Goal: Communication & Community: Answer question/provide support

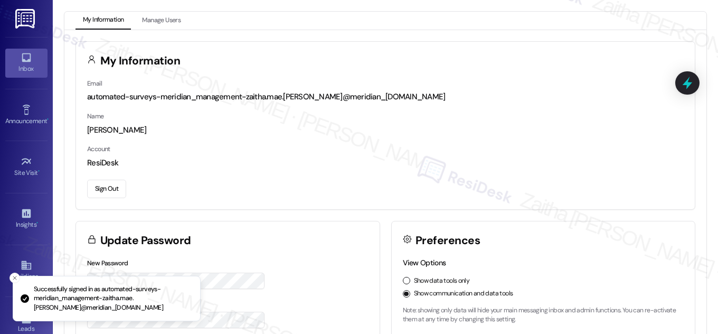
click at [16, 74] on div "Inbox" at bounding box center [26, 68] width 53 height 11
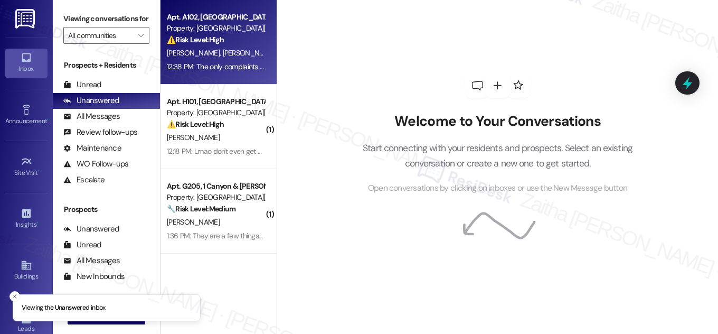
click at [252, 46] on div "Apt. A102, [GEOGRAPHIC_DATA][PERSON_NAME] Property: Canyon & [PERSON_NAME][GEOG…" at bounding box center [216, 29] width 100 height 36
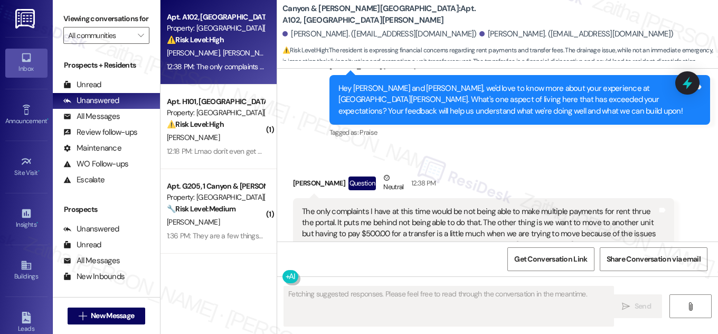
scroll to position [4486, 0]
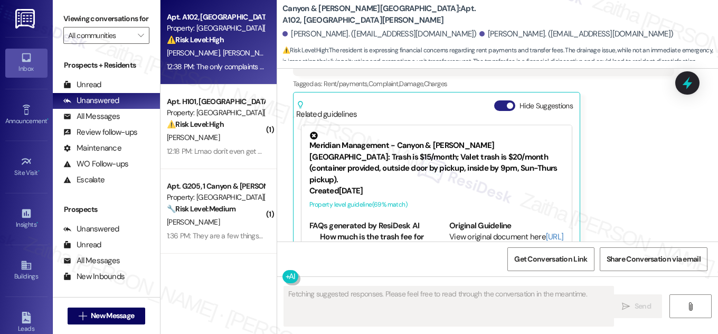
click at [494, 100] on button "Hide Suggestions" at bounding box center [504, 105] width 21 height 11
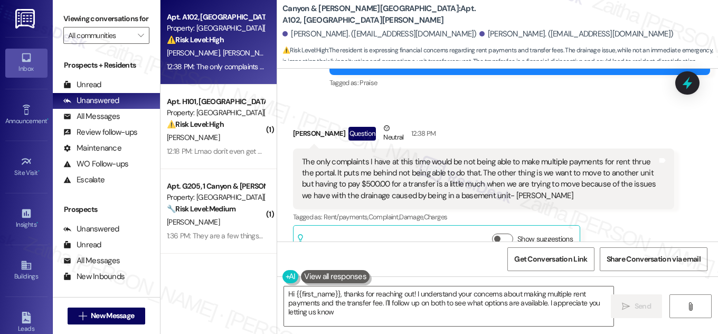
type textarea "Hi {{first_name}}, thanks for reaching out! I understand your concerns about ma…"
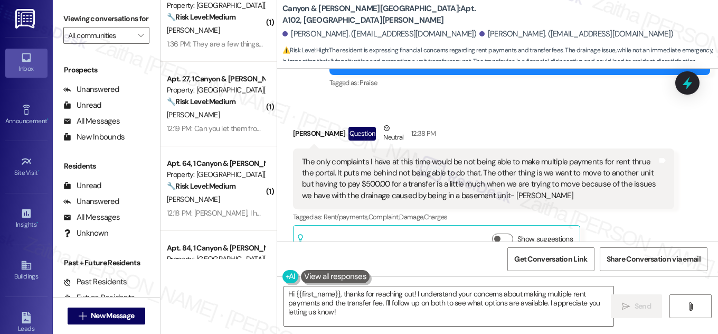
scroll to position [384, 0]
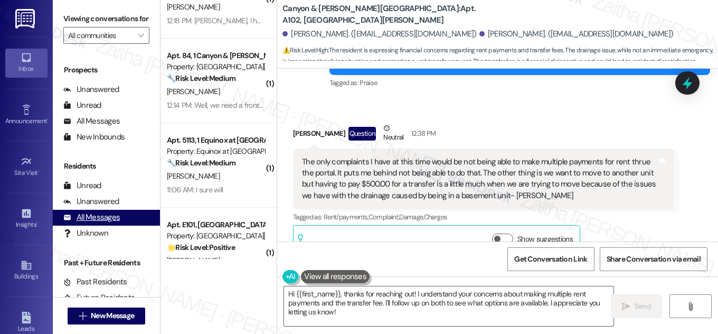
click at [97, 223] on div "All Messages" at bounding box center [91, 217] width 56 height 11
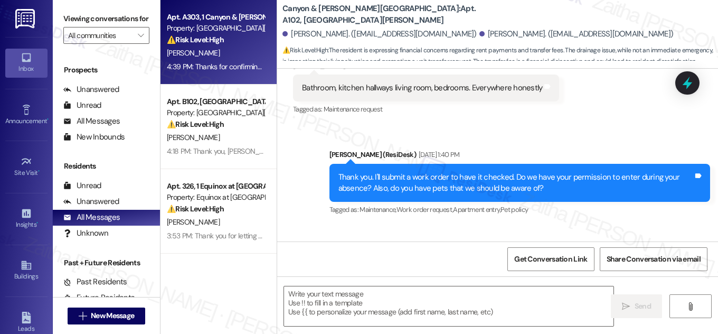
type textarea "Fetching suggested responses. Please feel free to read through the conversation…"
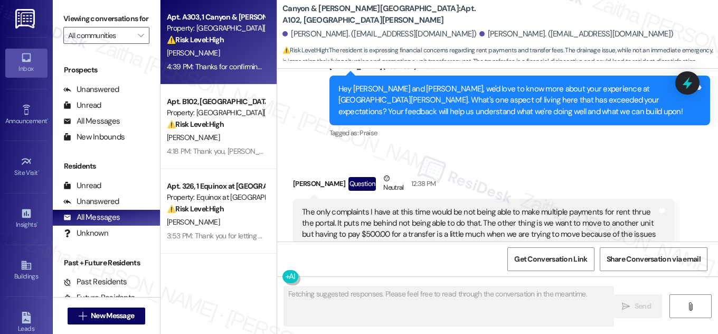
scroll to position [4486, 0]
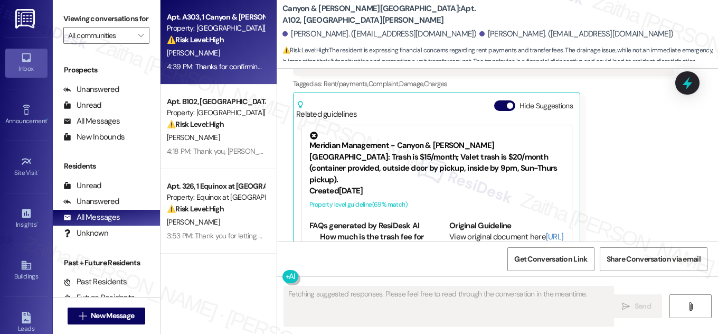
click at [231, 50] on div "[PERSON_NAME]" at bounding box center [216, 52] width 100 height 13
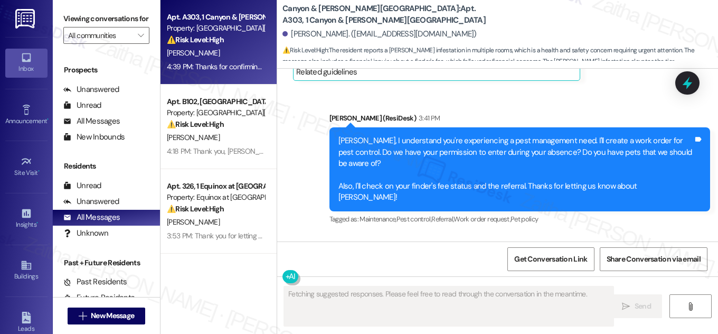
scroll to position [1676, 0]
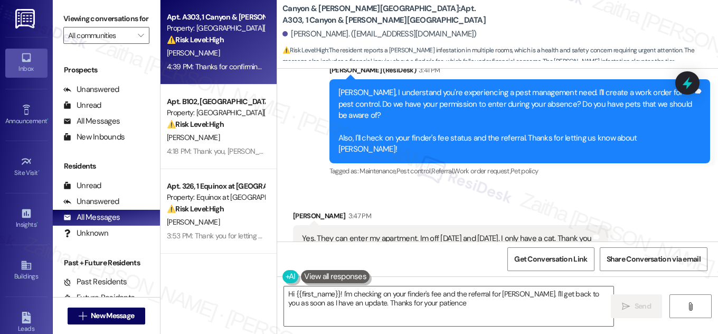
type textarea "Hi {{first_name}}! I'm checking on your finder's fee and the referral for [PERS…"
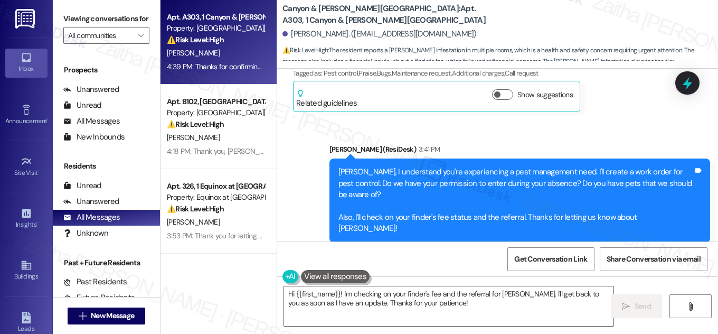
scroll to position [1435, 0]
